Goal: Book appointment/travel/reservation

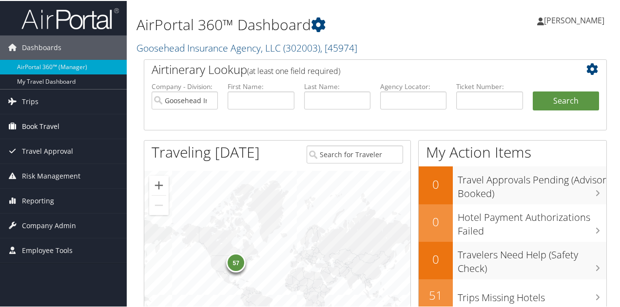
click at [40, 128] on span "Book Travel" at bounding box center [41, 126] width 38 height 24
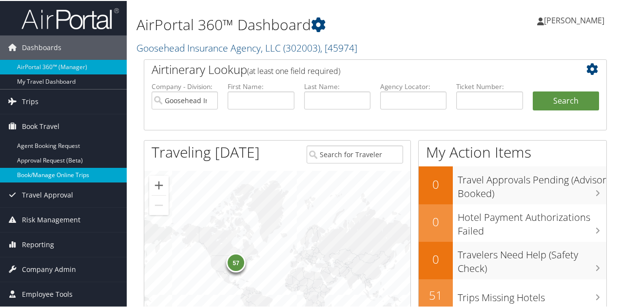
click at [47, 177] on link "Book/Manage Online Trips" at bounding box center [63, 174] width 127 height 15
